Goal: Check status: Check status

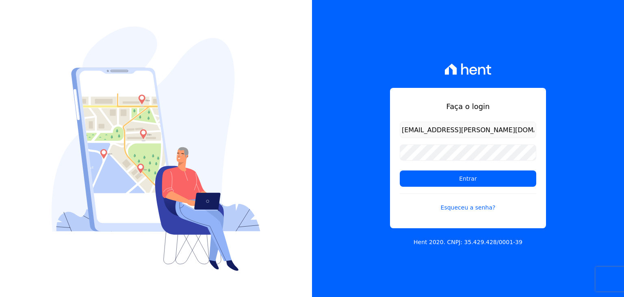
click at [433, 101] on h1 "Faça o login" at bounding box center [468, 106] width 136 height 11
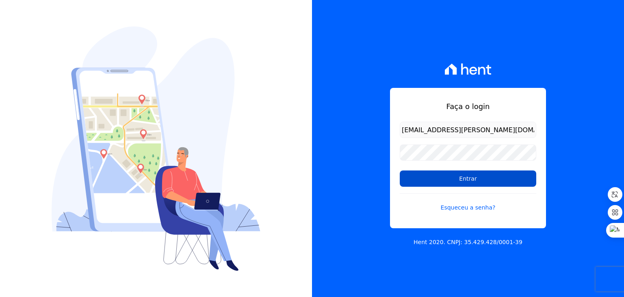
click at [454, 183] on input "Entrar" at bounding box center [468, 178] width 136 height 16
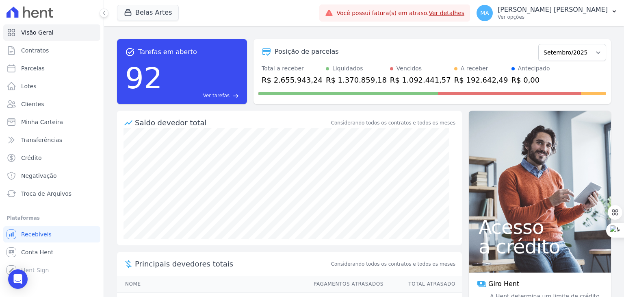
click at [465, 16] on link "Ver detalhes" at bounding box center [447, 13] width 36 height 6
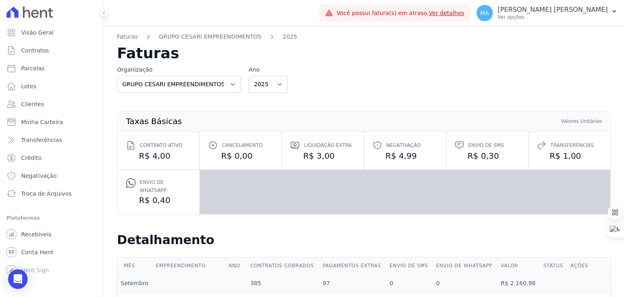
click at [465, 11] on link "Ver detalhes" at bounding box center [447, 13] width 36 height 6
click at [465, 14] on link "Ver detalhes" at bounding box center [447, 13] width 36 height 6
click at [260, 85] on select "2025 2024" at bounding box center [268, 84] width 39 height 17
select select "2024"
click at [249, 76] on select "2025 2024" at bounding box center [268, 84] width 39 height 17
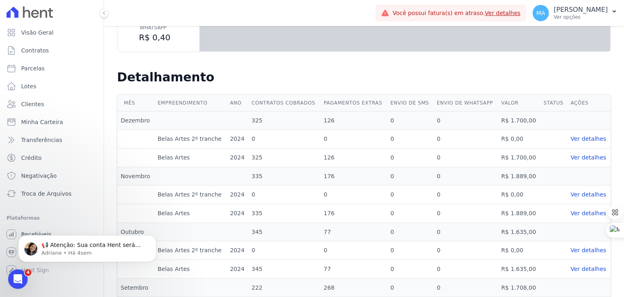
scroll to position [226, 0]
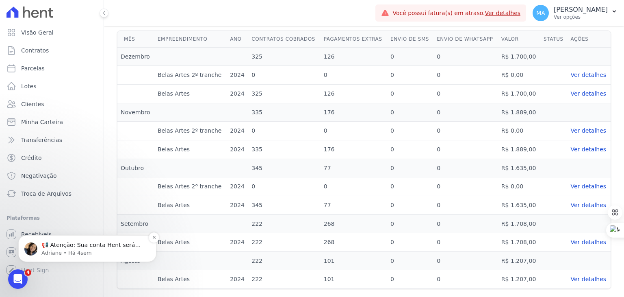
click at [82, 247] on p "📢 Atenção: Sua conta Hent será migrada para a Conta Arke! Estamos trazendo para…" at bounding box center [93, 245] width 105 height 8
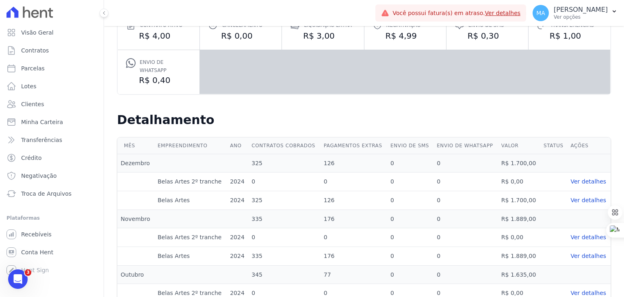
scroll to position [0, 0]
